Goal: Information Seeking & Learning: Learn about a topic

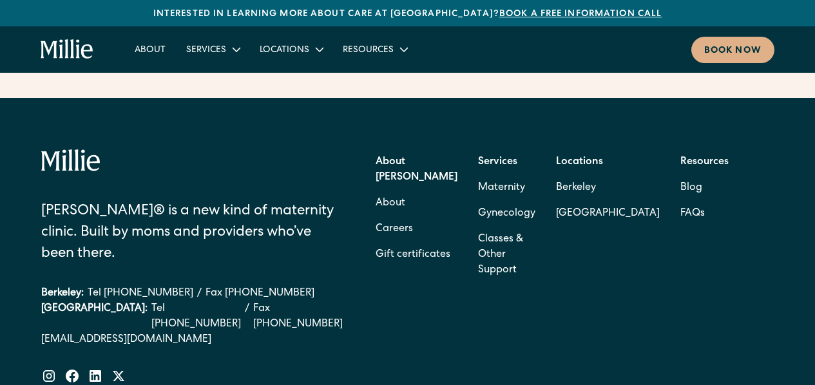
scroll to position [5199, 0]
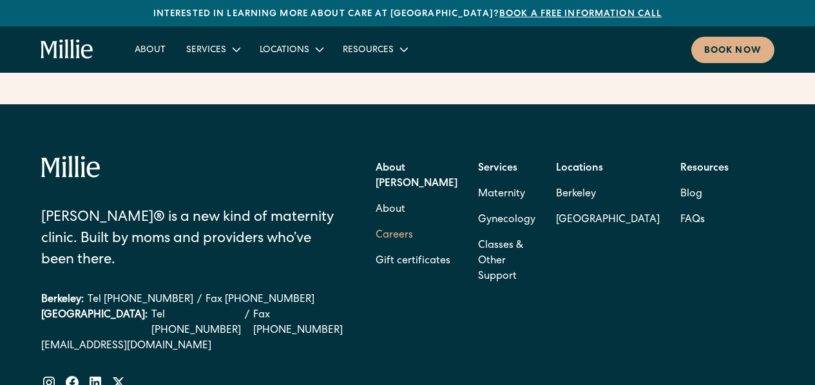
click at [399, 223] on link "Careers" at bounding box center [394, 236] width 37 height 26
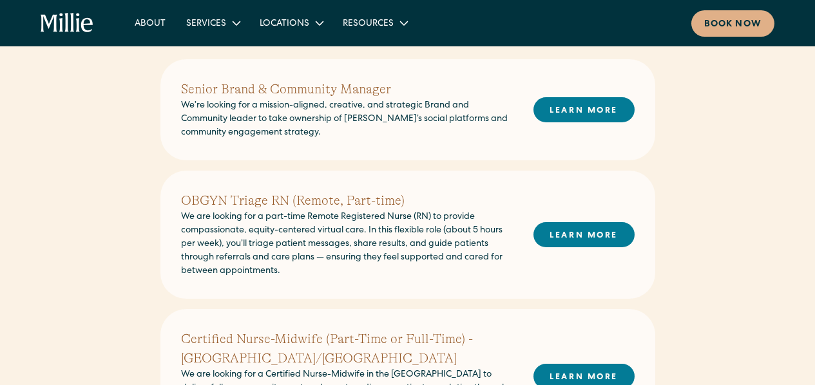
scroll to position [334, 0]
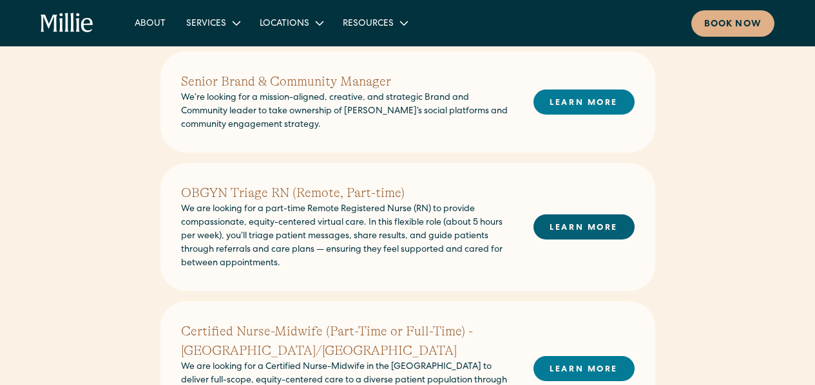
click at [568, 227] on link "LEARN MORE" at bounding box center [584, 227] width 101 height 25
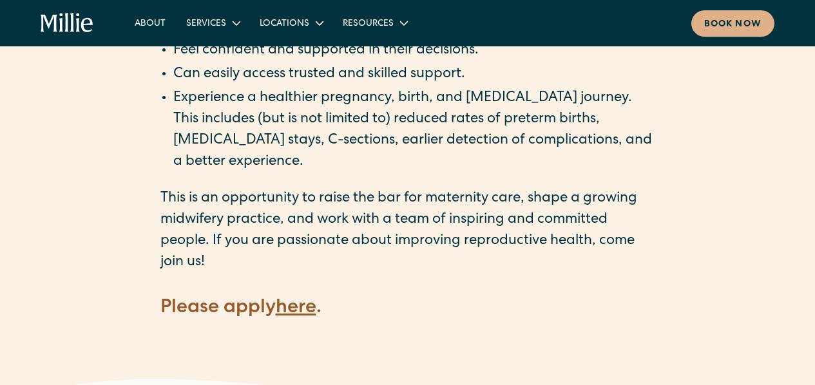
scroll to position [1778, 0]
click at [294, 300] on strong "here" at bounding box center [296, 309] width 41 height 19
